Goal: Information Seeking & Learning: Learn about a topic

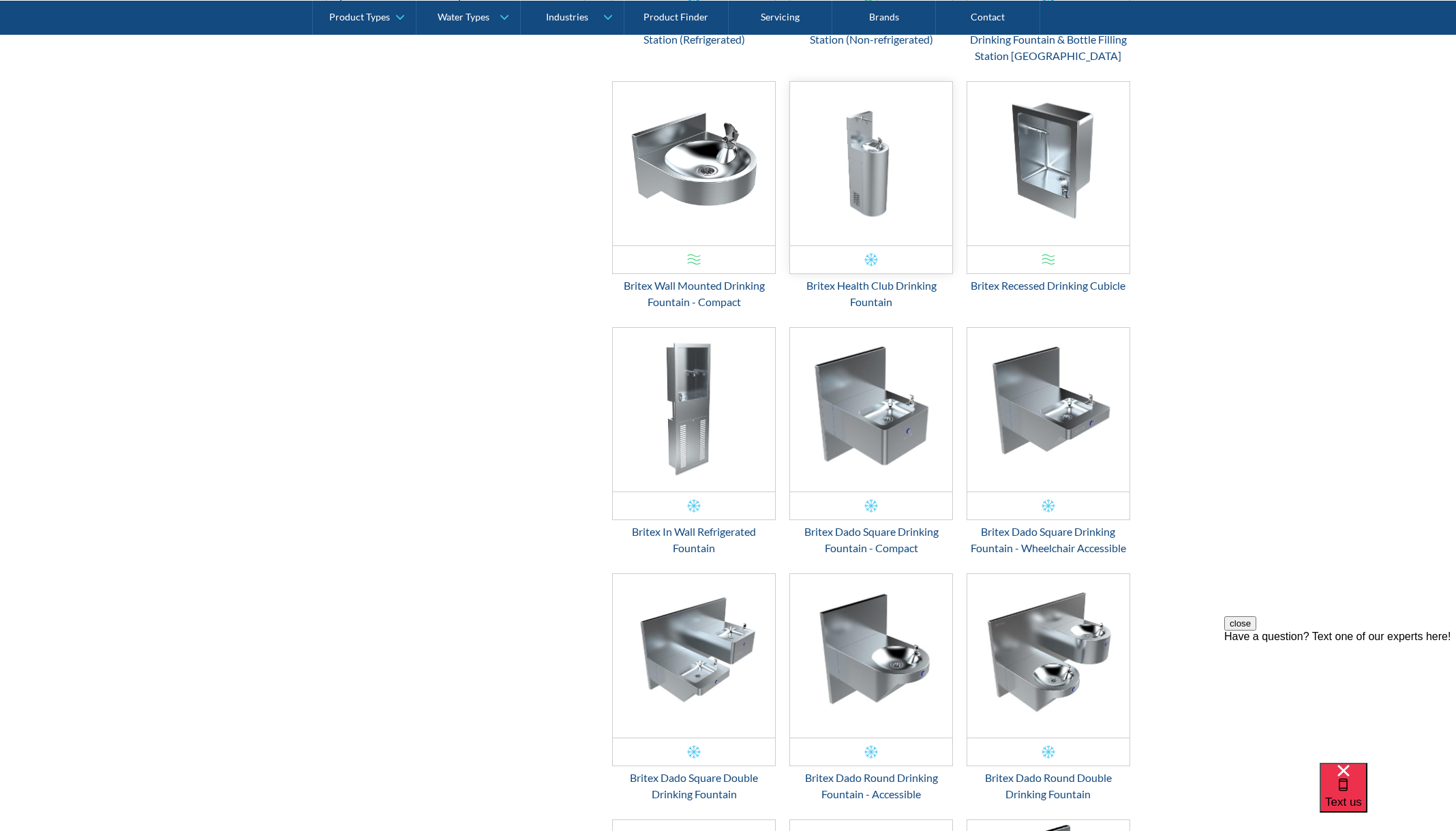
scroll to position [651, 0]
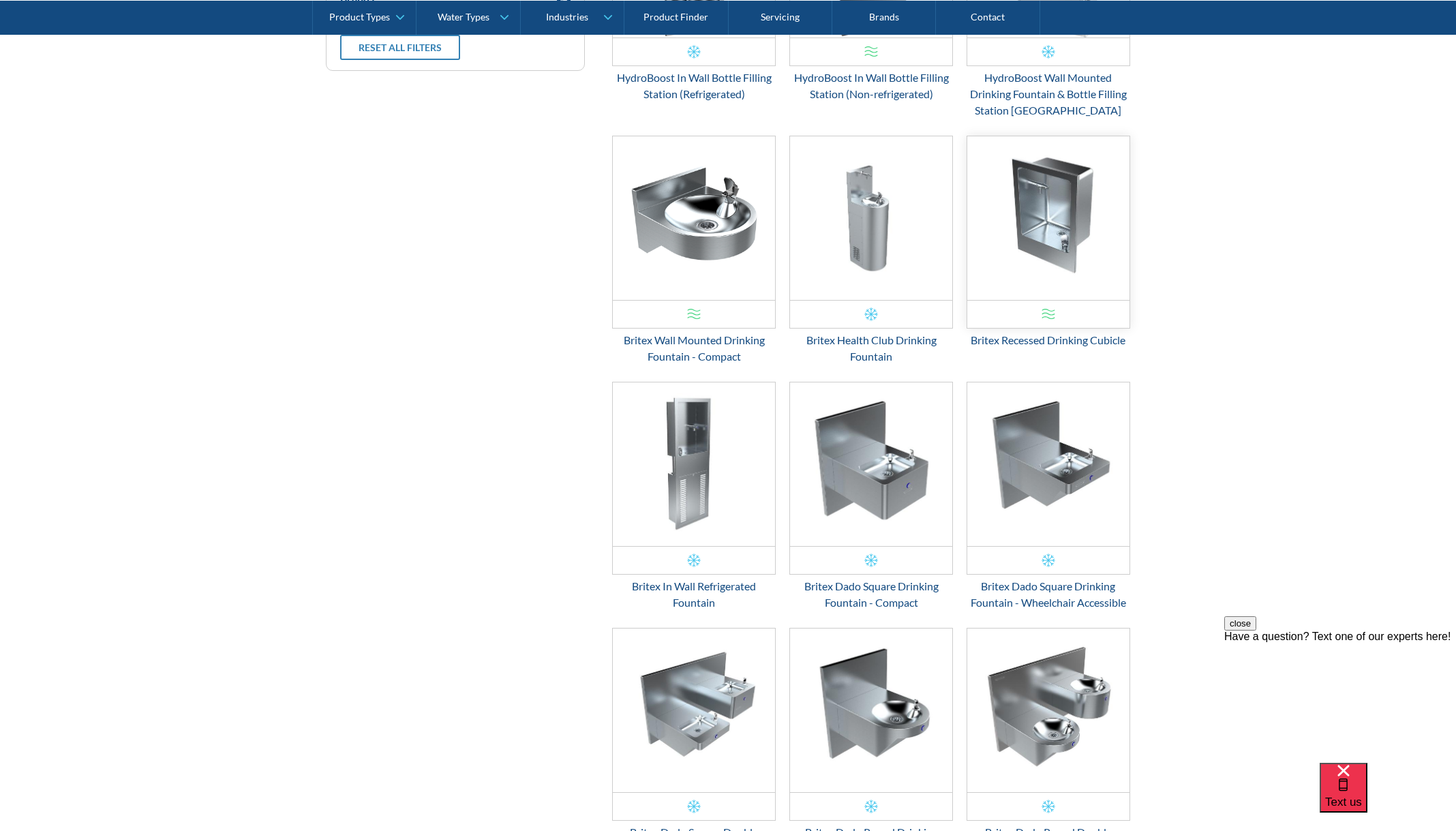
click at [1065, 225] on img "Email Form 3" at bounding box center [1048, 218] width 162 height 163
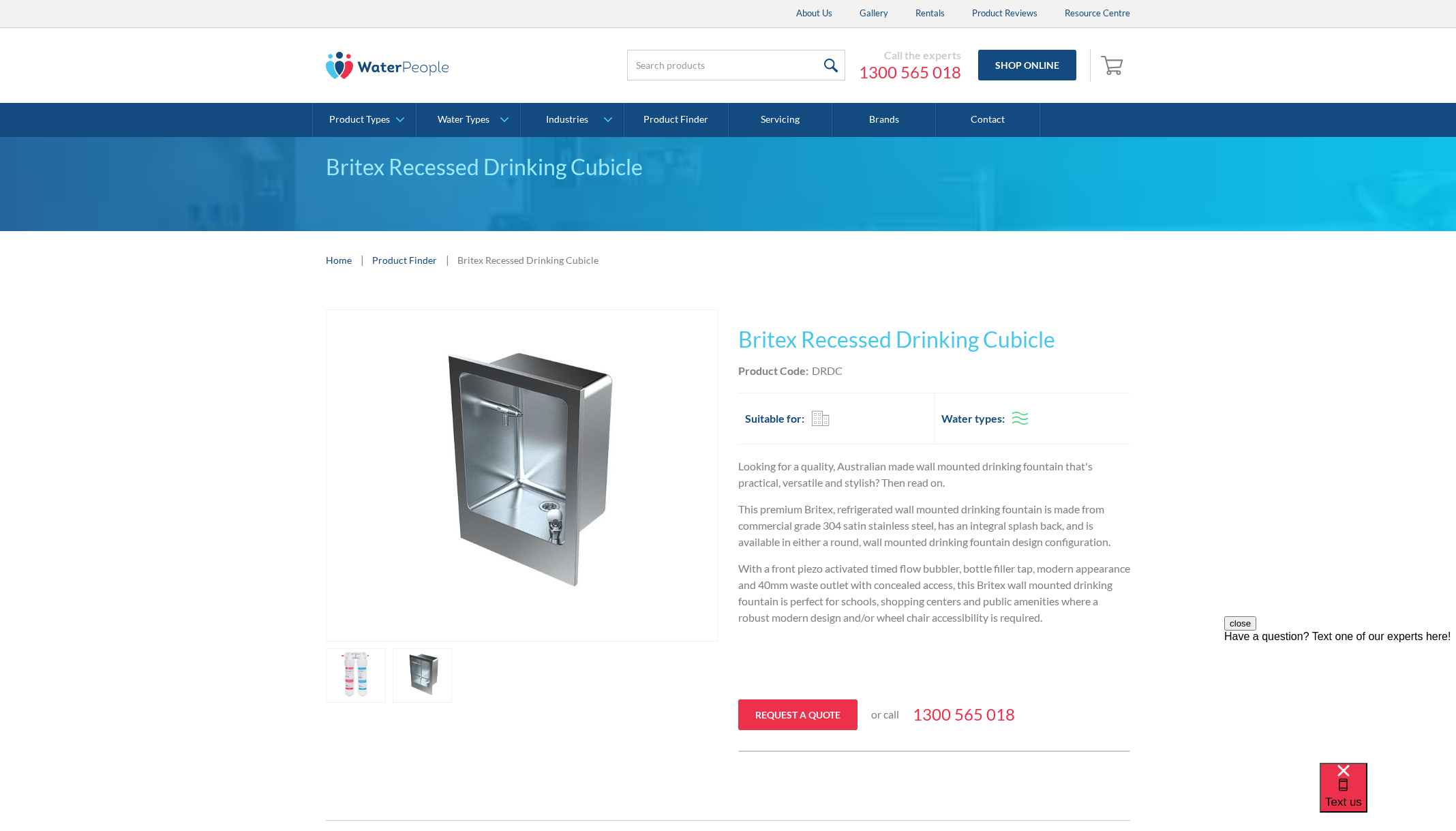
click at [356, 675] on link "open lightbox" at bounding box center [355, 675] width 60 height 55
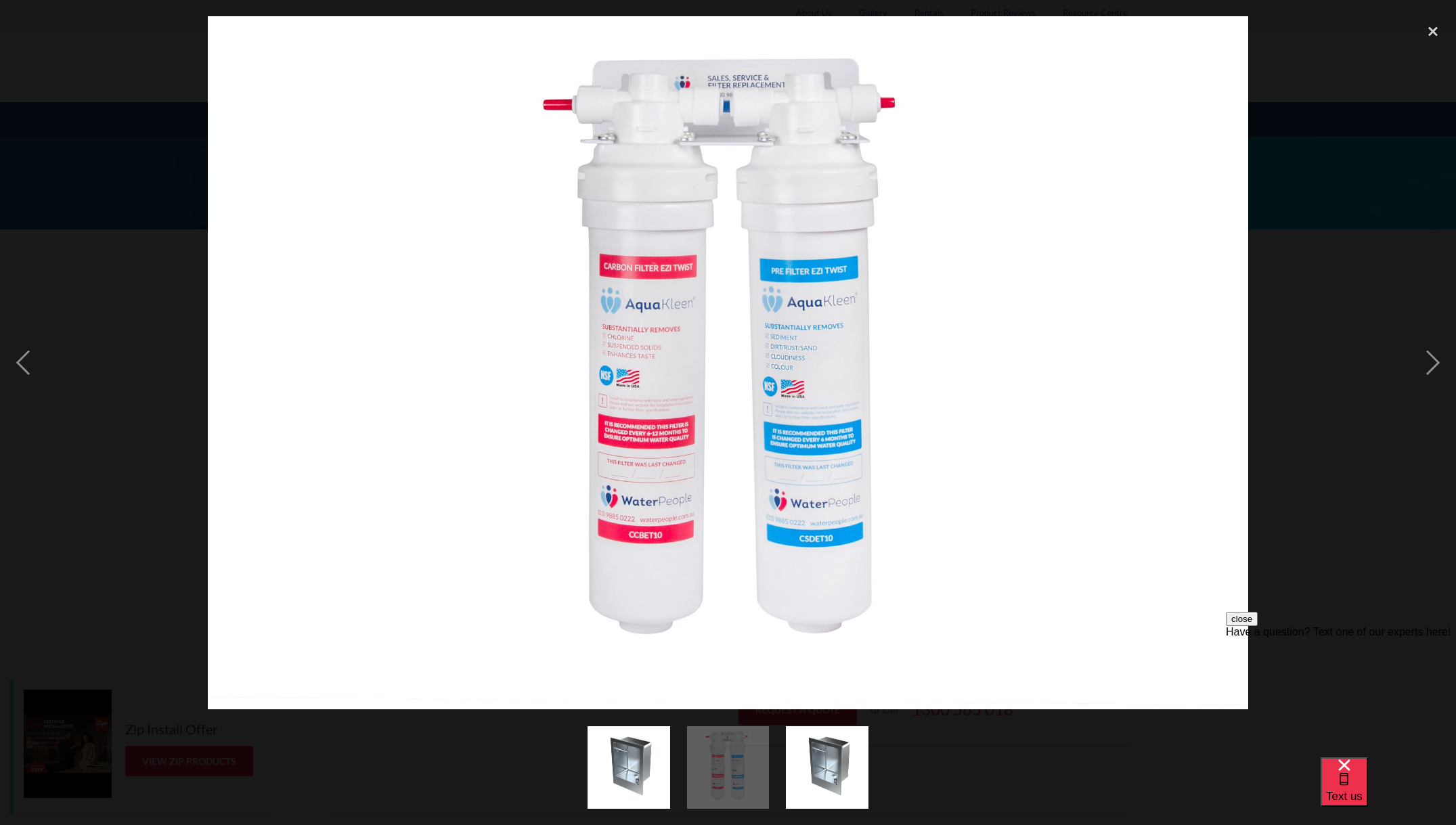
click at [121, 585] on div at bounding box center [728, 362] width 1456 height 693
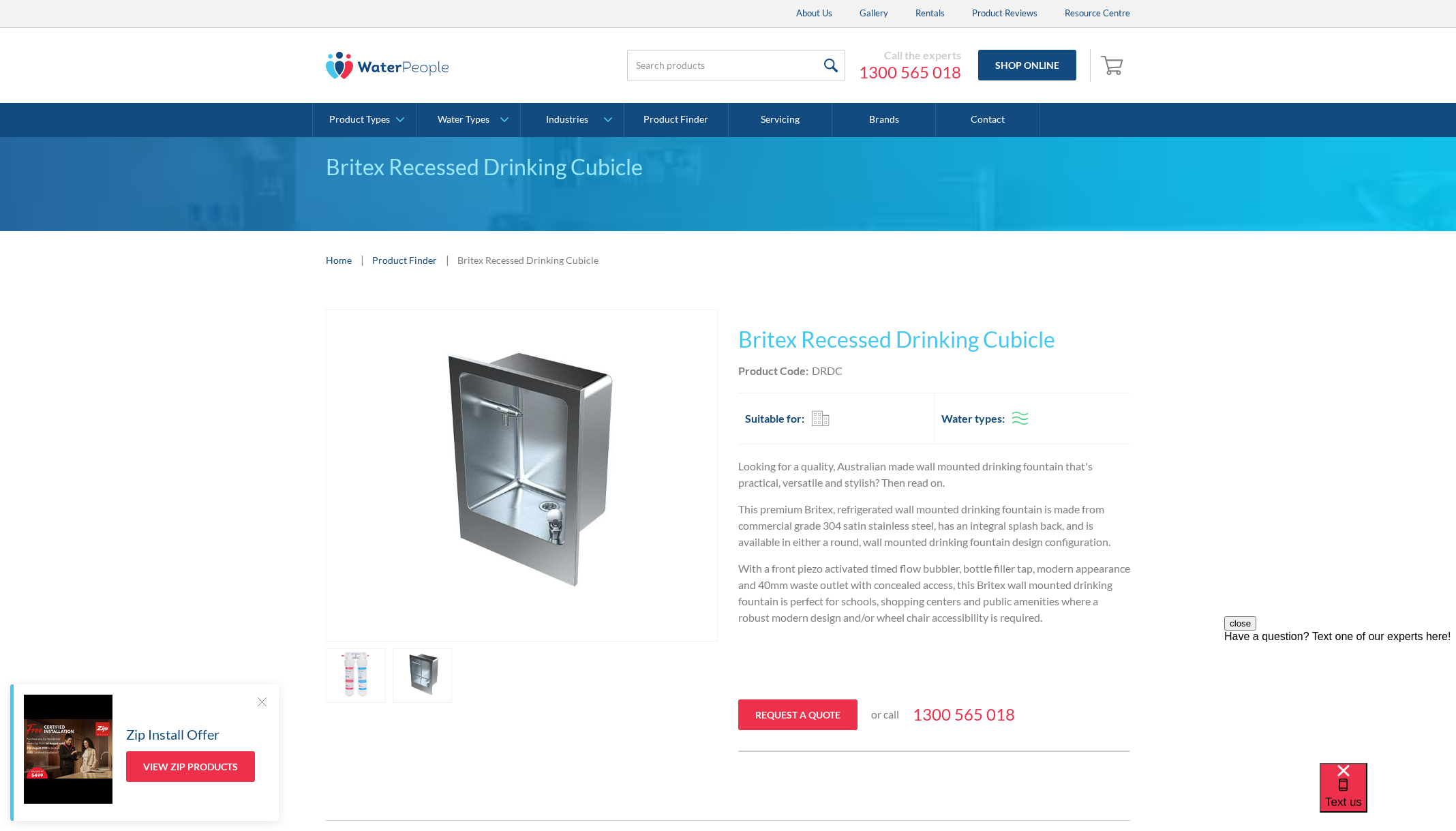
click at [147, 385] on div "Play video Fits Most Brands Best Seller No items found. This tap design is incl…" at bounding box center [728, 531] width 1456 height 483
